Goal: Task Accomplishment & Management: Complete application form

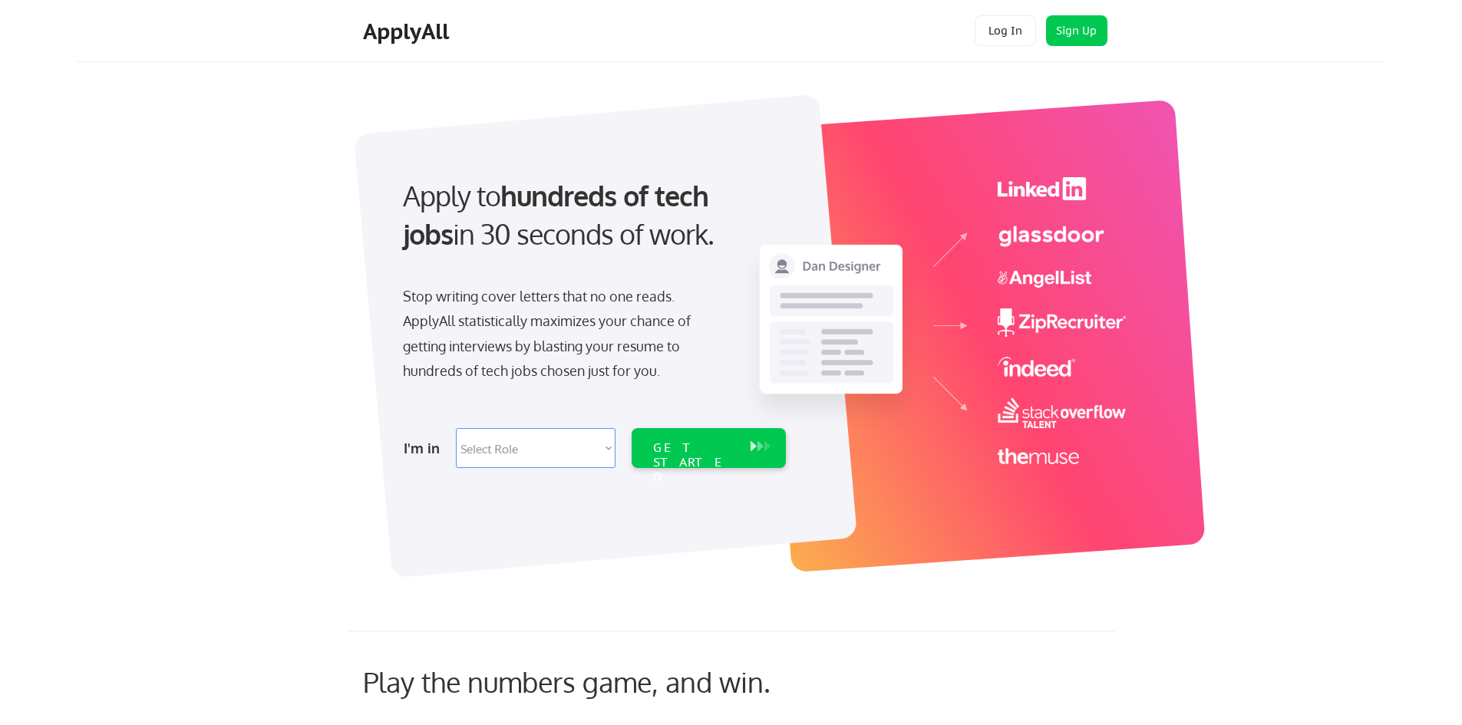
scroll to position [77, 0]
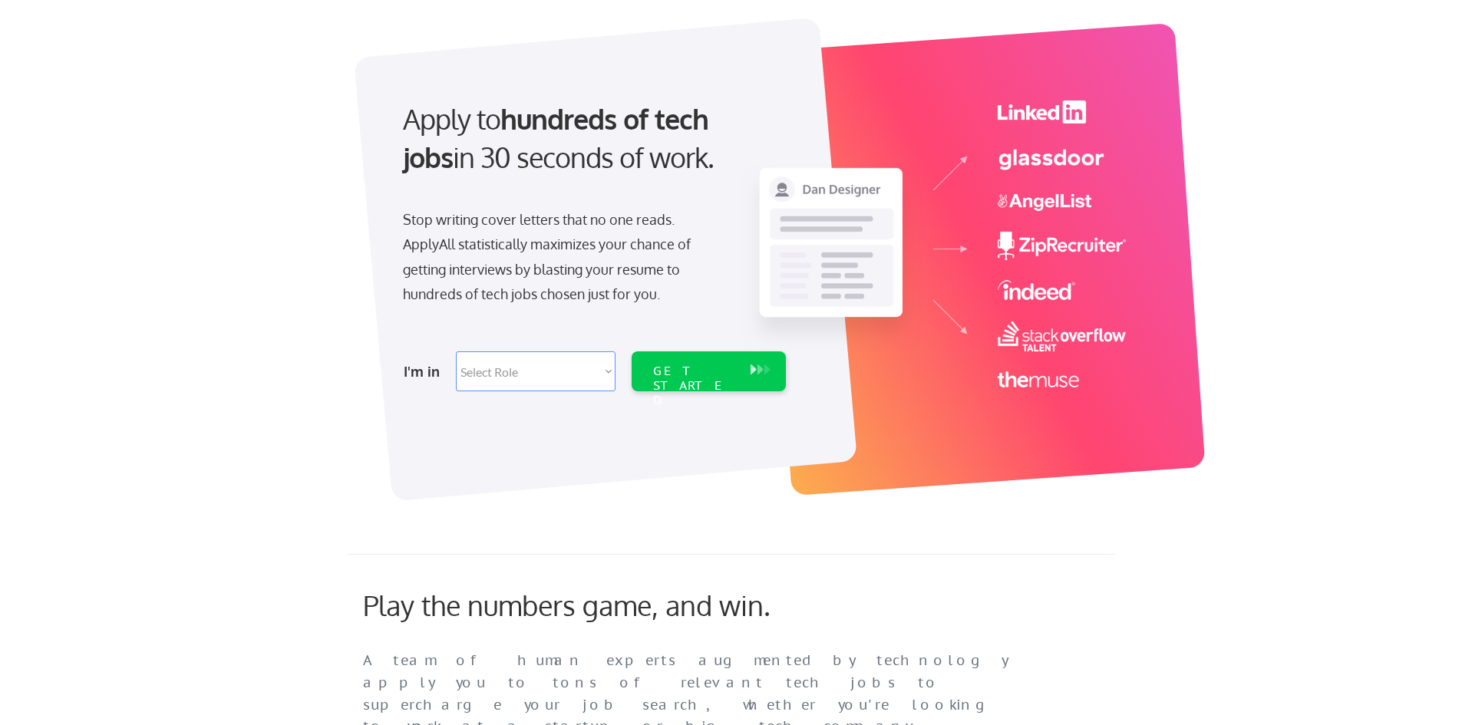
click at [492, 375] on select "Select Role Software Engineering Product Management Customer Success Sales UI/U…" at bounding box center [536, 371] width 160 height 40
select select ""sales""
click at [456, 351] on select "Select Role Software Engineering Product Management Customer Success Sales UI/U…" at bounding box center [536, 371] width 160 height 40
select select ""sales""
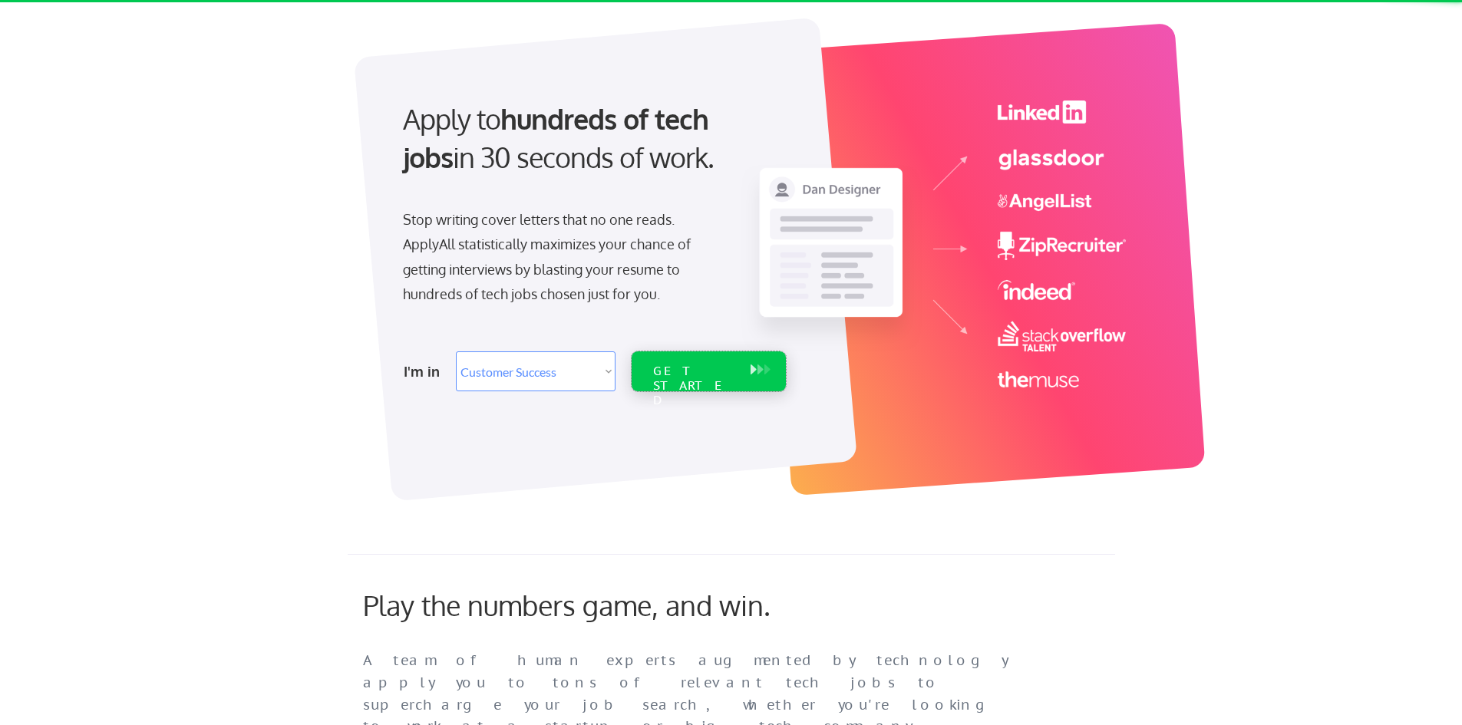
click at [684, 367] on div "GET STARTED" at bounding box center [694, 386] width 82 height 44
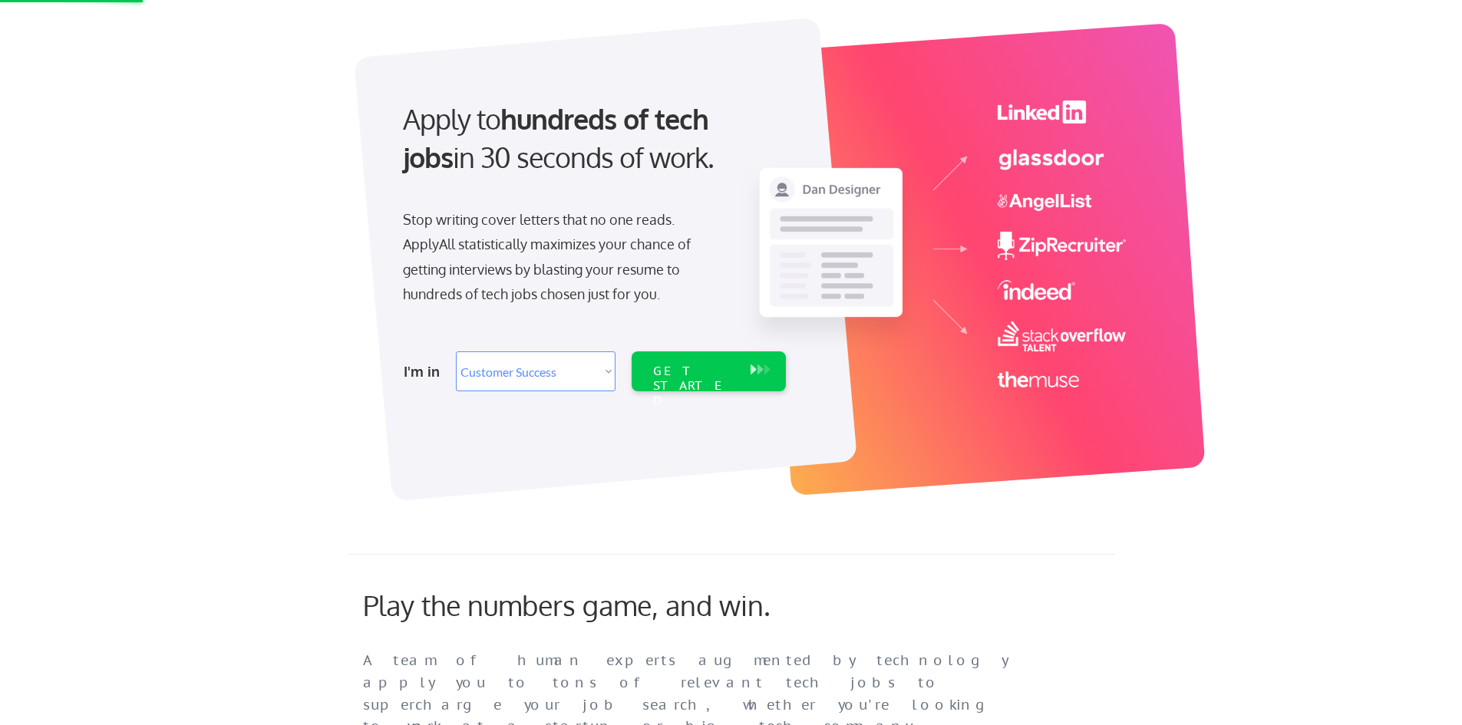
scroll to position [0, 0]
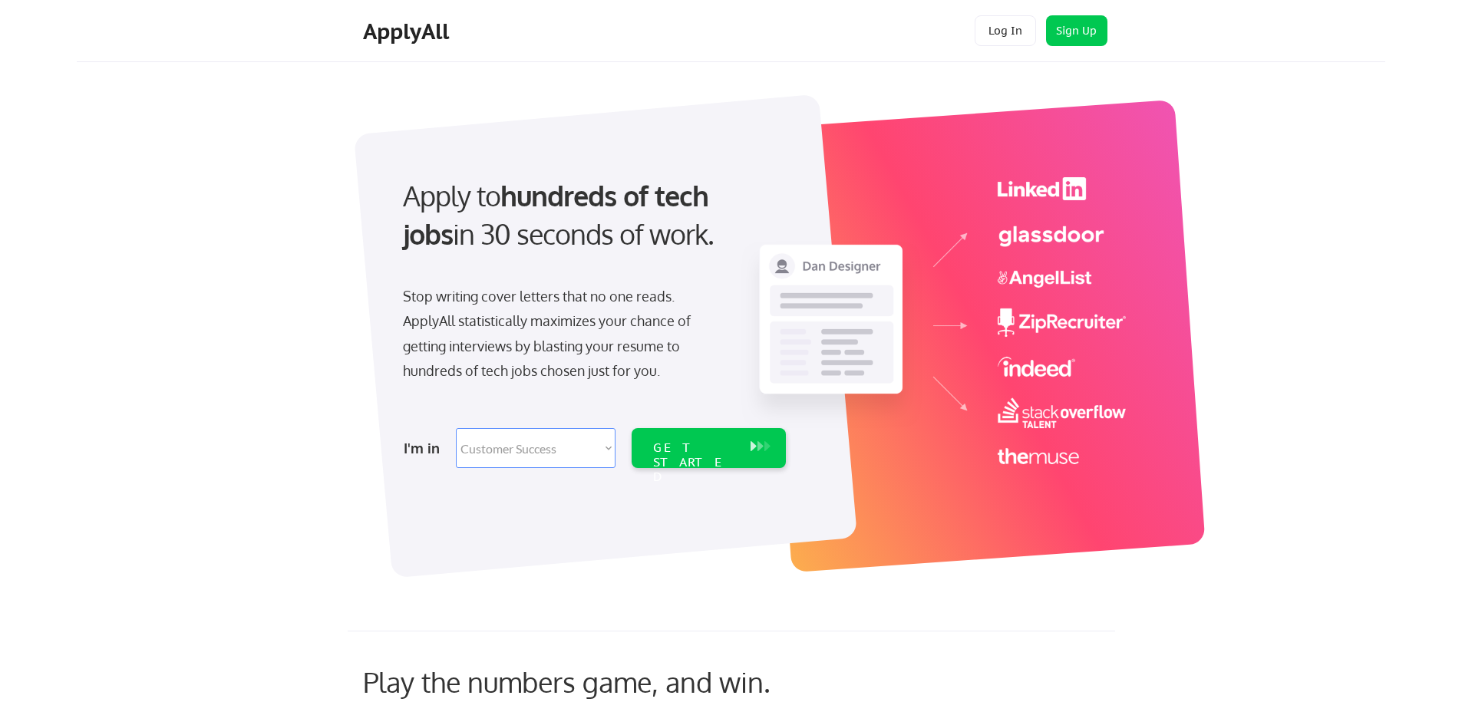
select select ""sales""
click at [537, 453] on select "Select Role Software Engineering Product Management Customer Success Sales UI/U…" at bounding box center [536, 448] width 160 height 40
select select ""it_security""
click at [456, 428] on select "Select Role Software Engineering Product Management Customer Success Sales UI/U…" at bounding box center [536, 448] width 160 height 40
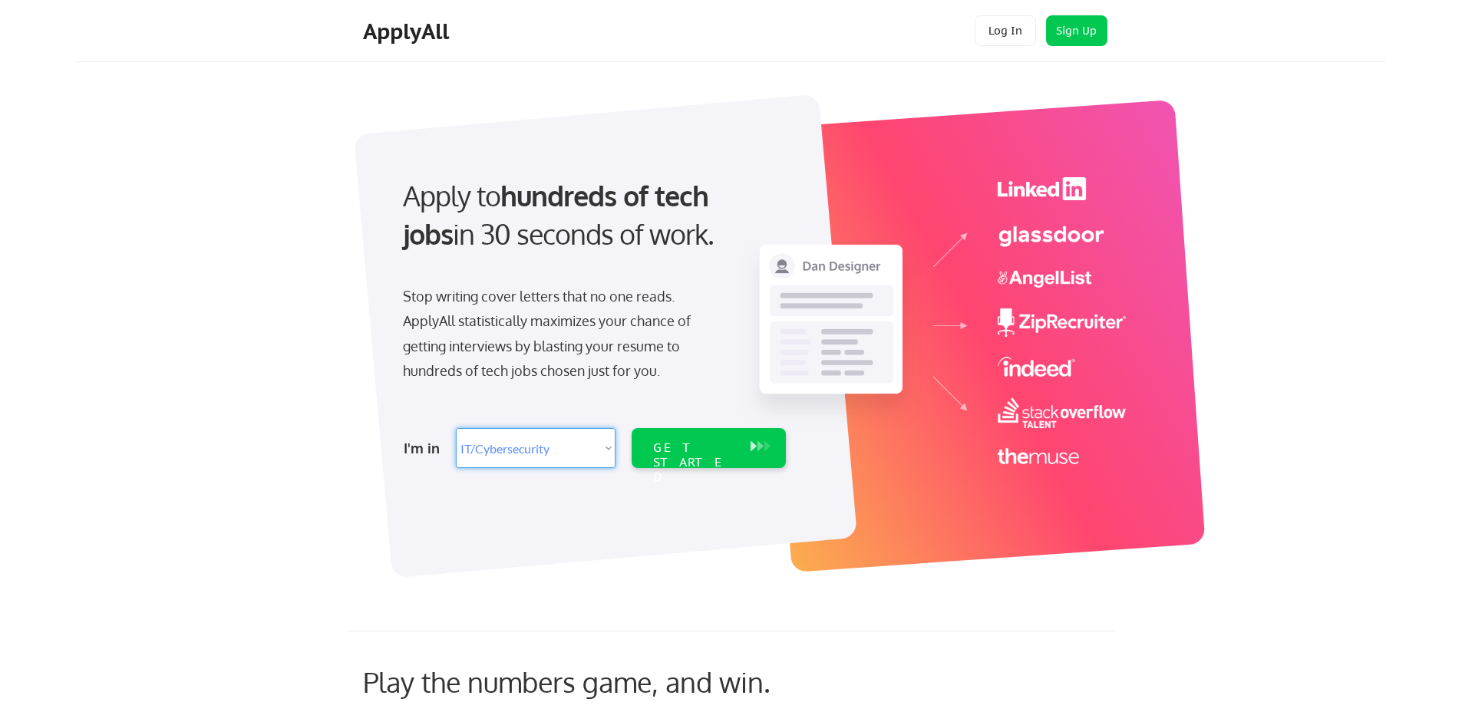
select select ""it_security""
click at [549, 464] on select "Select Role Software Engineering Product Management Customer Success Sales UI/U…" at bounding box center [536, 448] width 160 height 40
select select ""technical_project_program_mgmt""
click at [456, 428] on select "Select Role Software Engineering Product Management Customer Success Sales UI/U…" at bounding box center [536, 448] width 160 height 40
select select ""technical_project_program_mgmt""
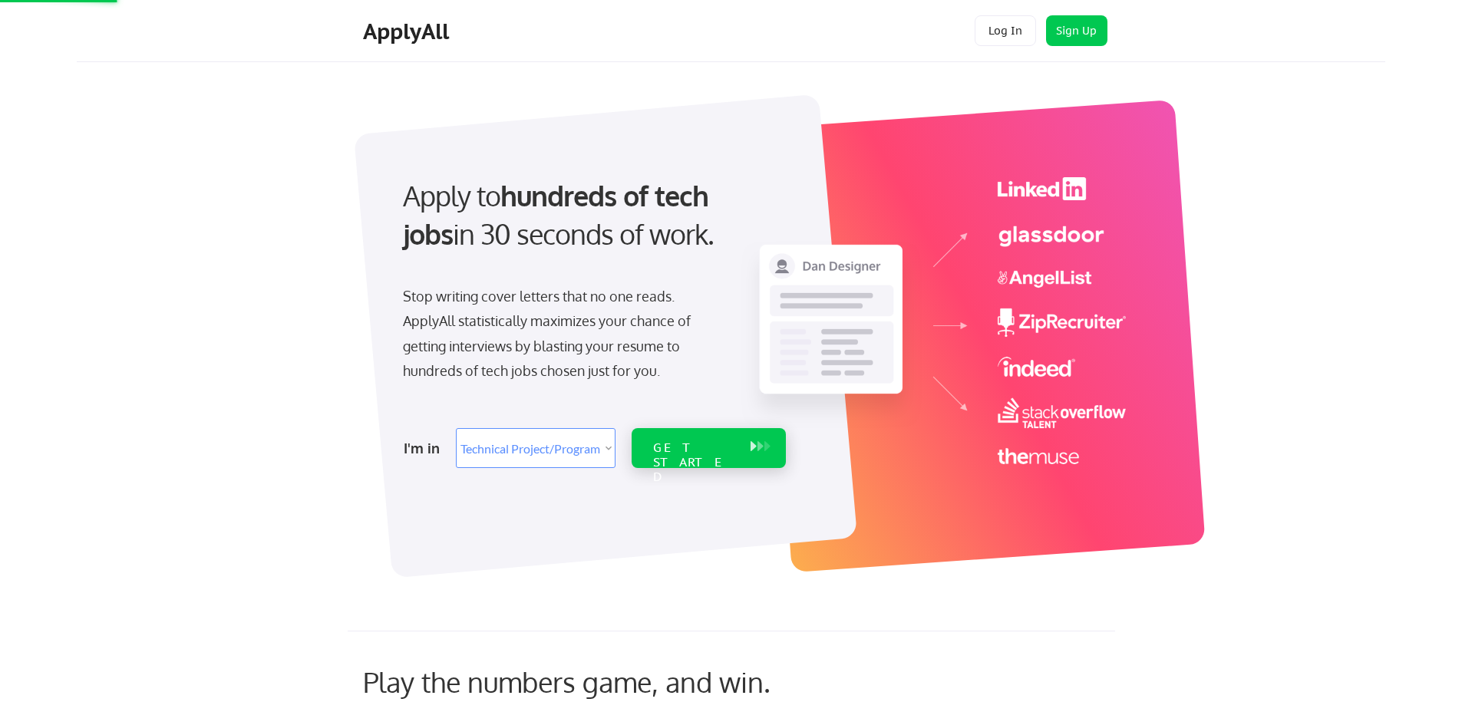
click at [739, 456] on div "GET STARTED" at bounding box center [693, 448] width 97 height 40
